Goal: Information Seeking & Learning: Understand process/instructions

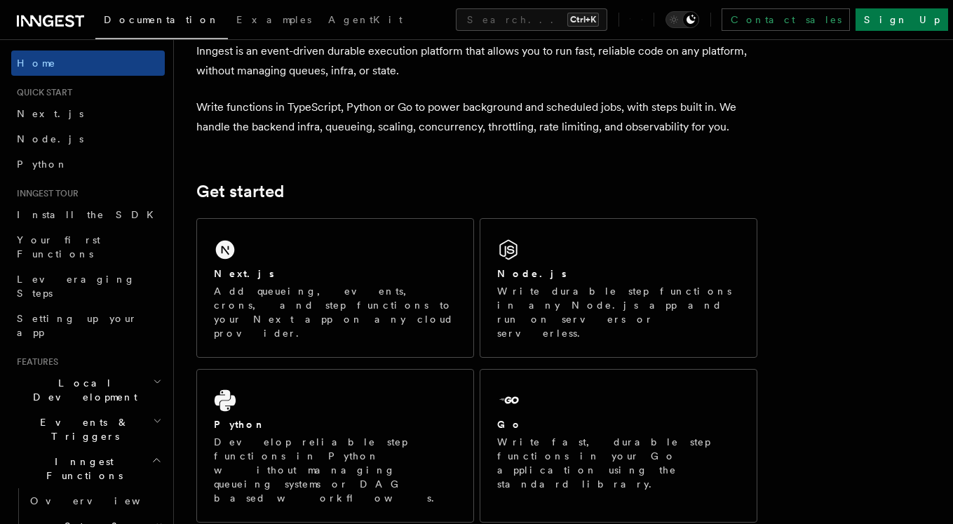
scroll to position [252, 0]
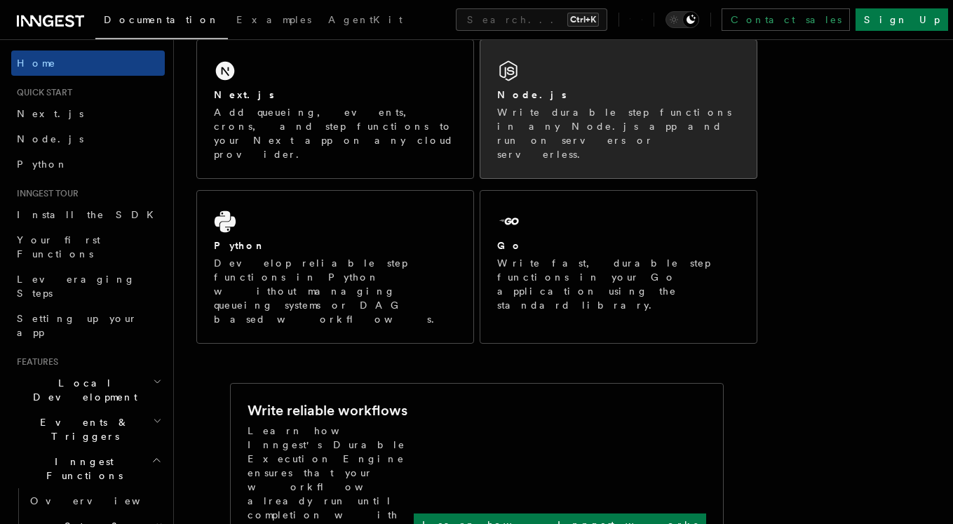
click at [602, 75] on div "Node.js Write durable step functions in any Node.js app and run on servers or s…" at bounding box center [618, 109] width 276 height 138
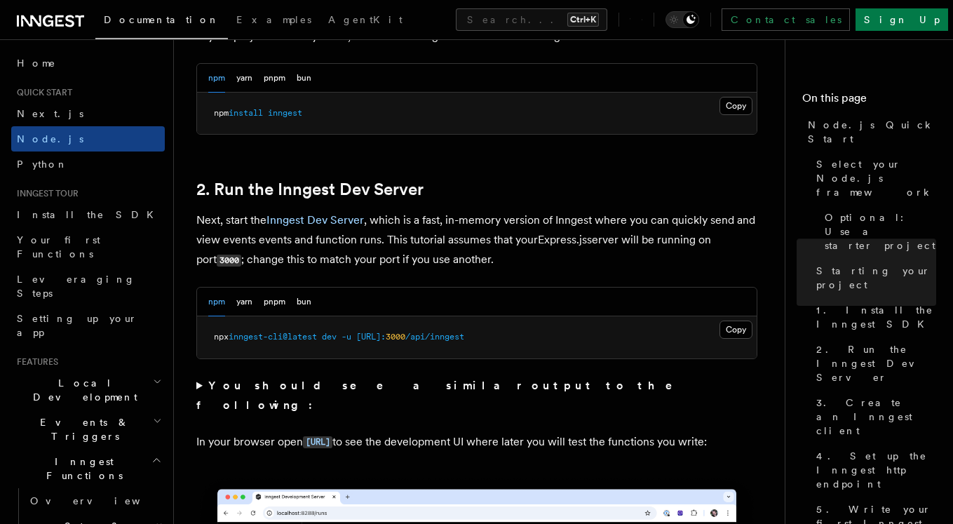
scroll to position [1010, 0]
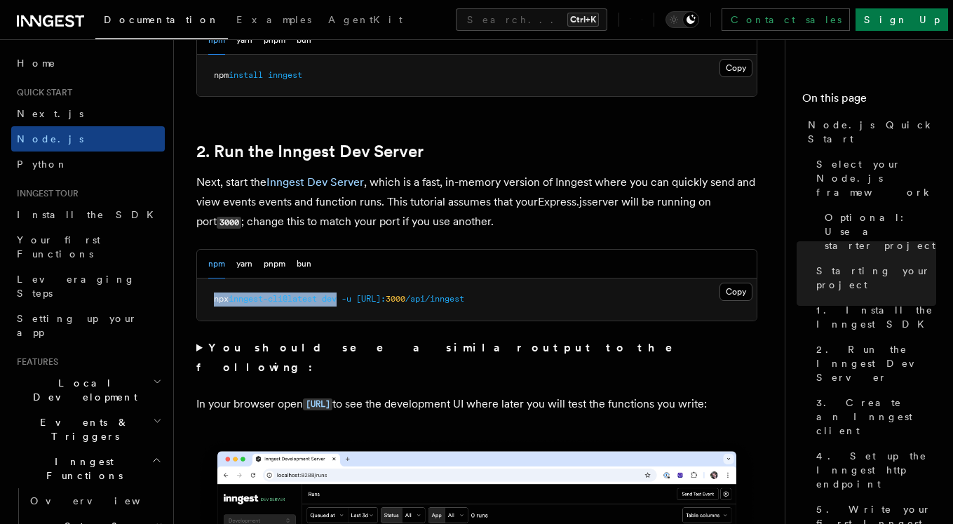
drag, startPoint x: 344, startPoint y: 298, endPoint x: 213, endPoint y: 299, distance: 130.5
click at [214, 299] on span "npx inngest-cli@latest dev -u [URL]: 3000 /api/inngest" at bounding box center [339, 299] width 250 height 10
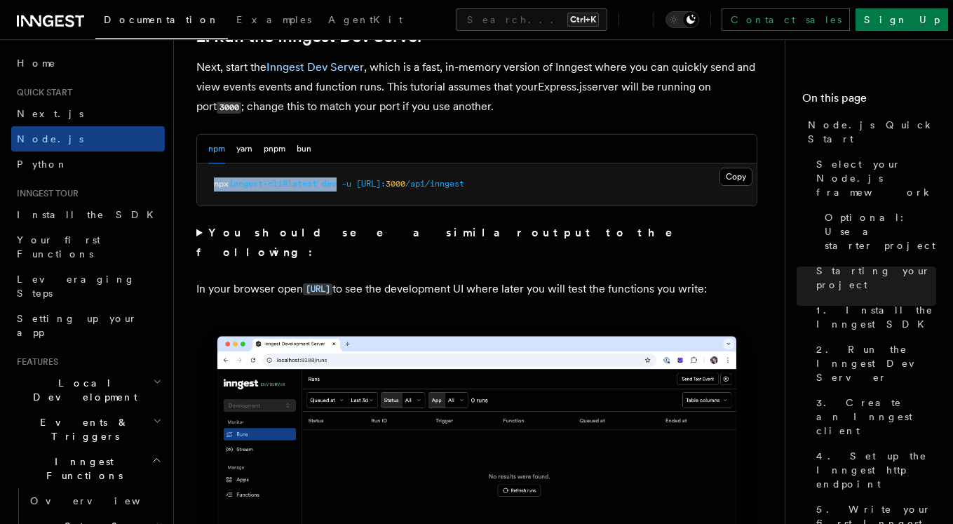
scroll to position [1094, 0]
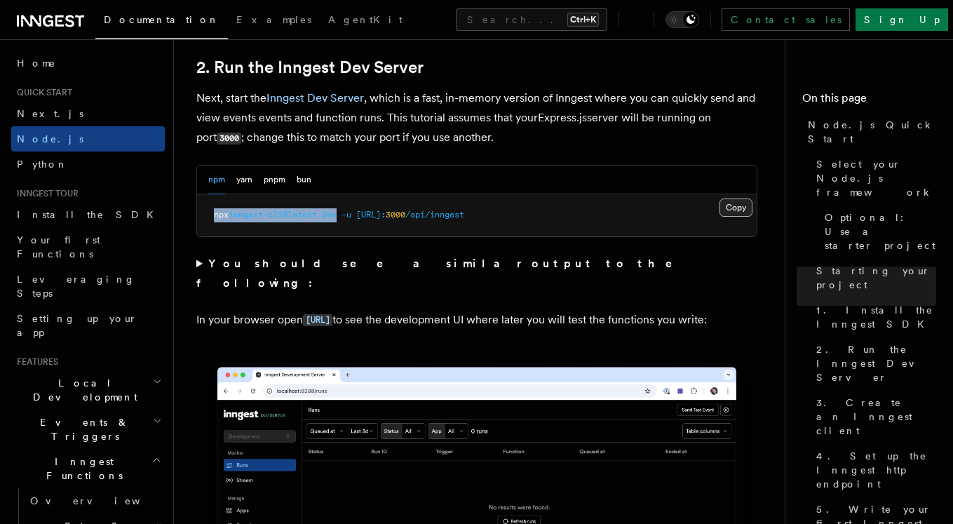
click at [727, 206] on button "Copy Copied" at bounding box center [736, 207] width 33 height 18
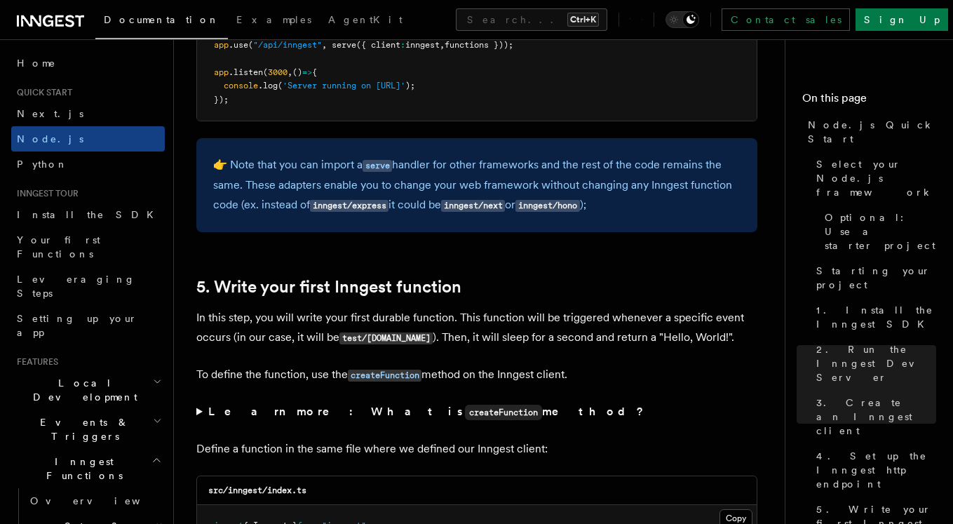
scroll to position [2441, 0]
